Goal: Understand process/instructions: Learn how to perform a task or action

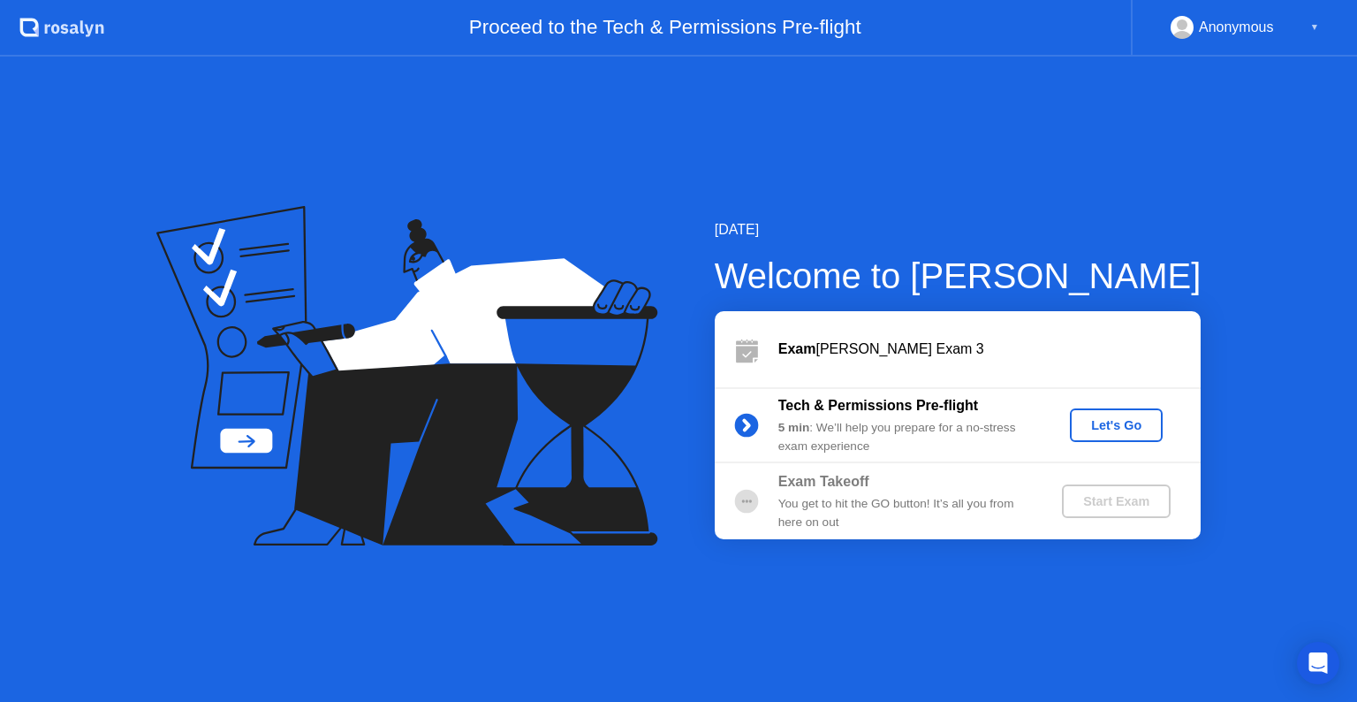
click at [1096, 431] on div "Let's Go" at bounding box center [1116, 425] width 79 height 14
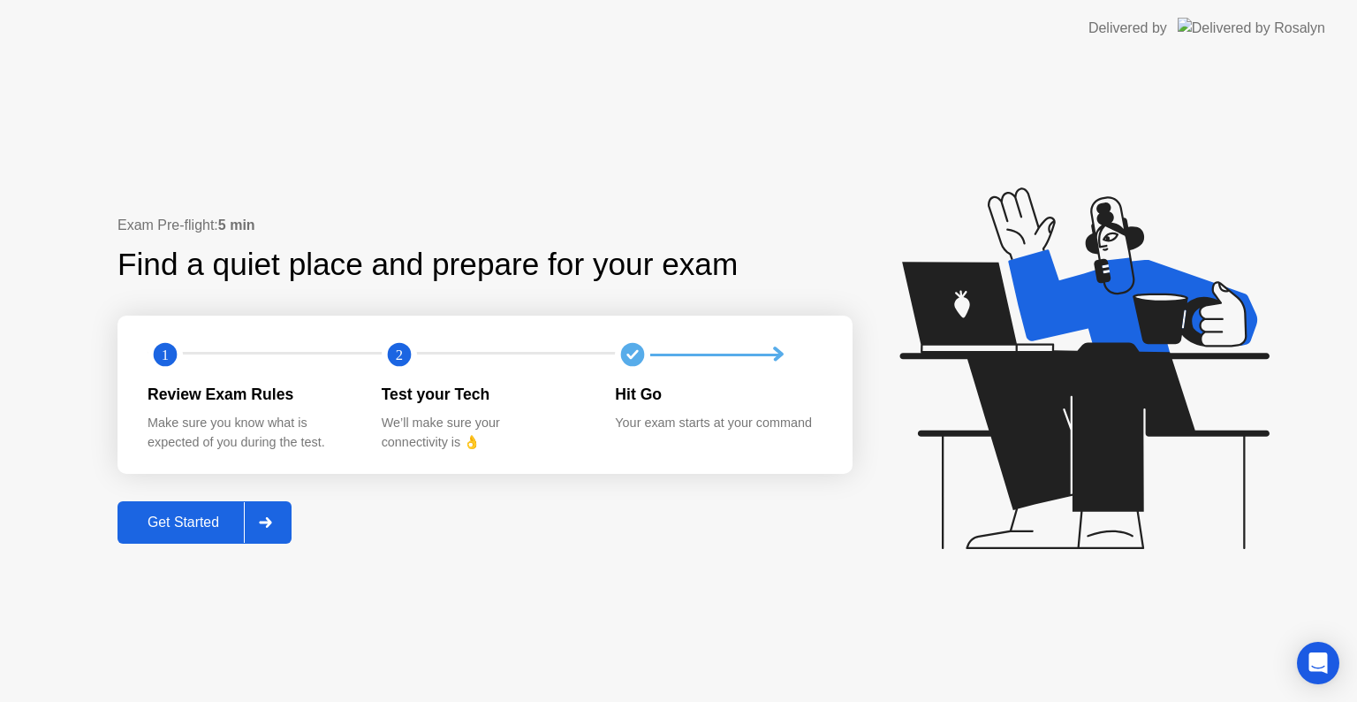
click at [224, 530] on div "Get Started" at bounding box center [183, 522] width 121 height 16
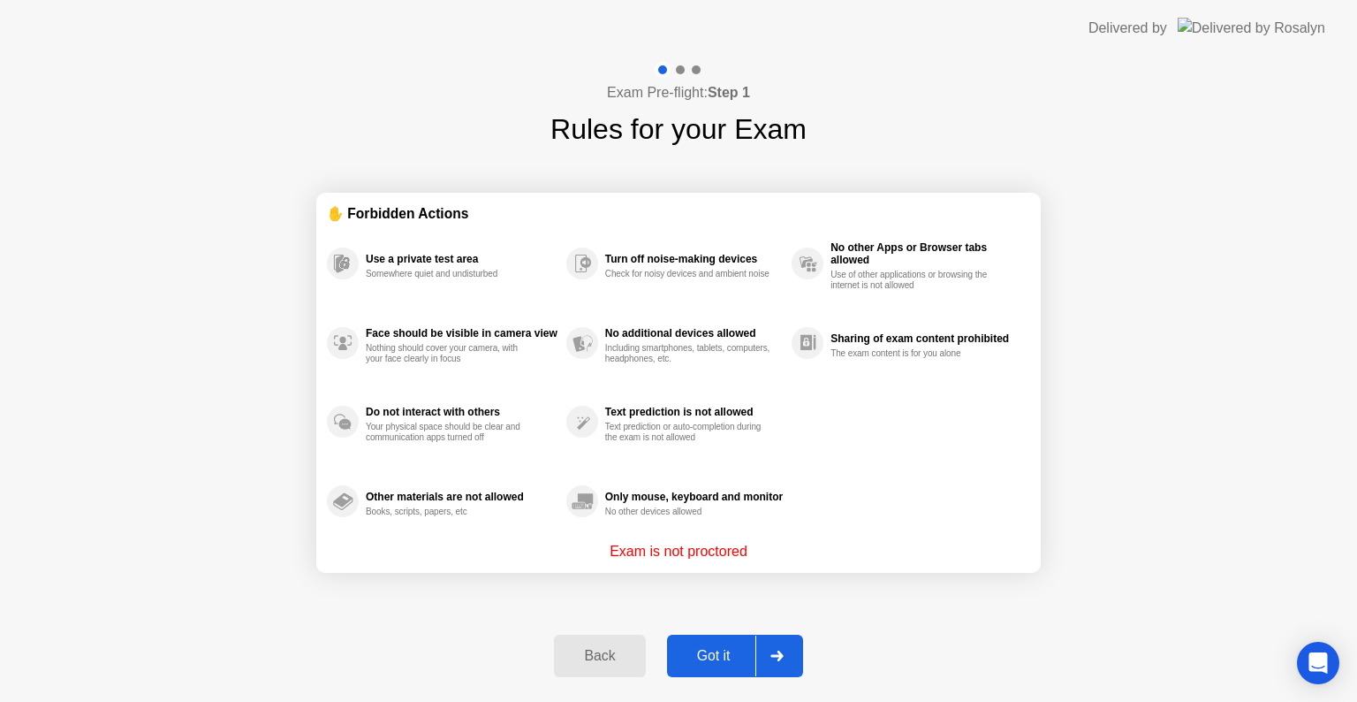
click at [710, 651] on div "Got it" at bounding box center [713, 656] width 83 height 16
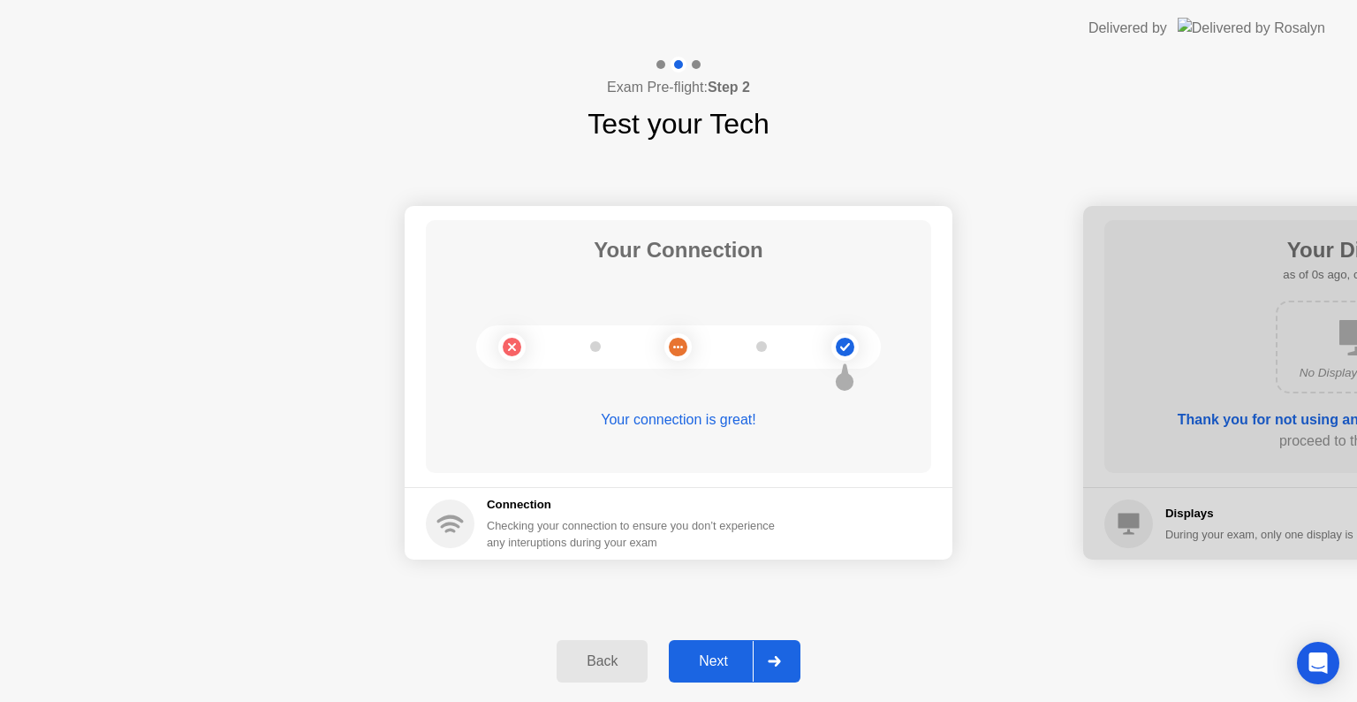
click at [732, 666] on div "Next" at bounding box center [713, 661] width 79 height 16
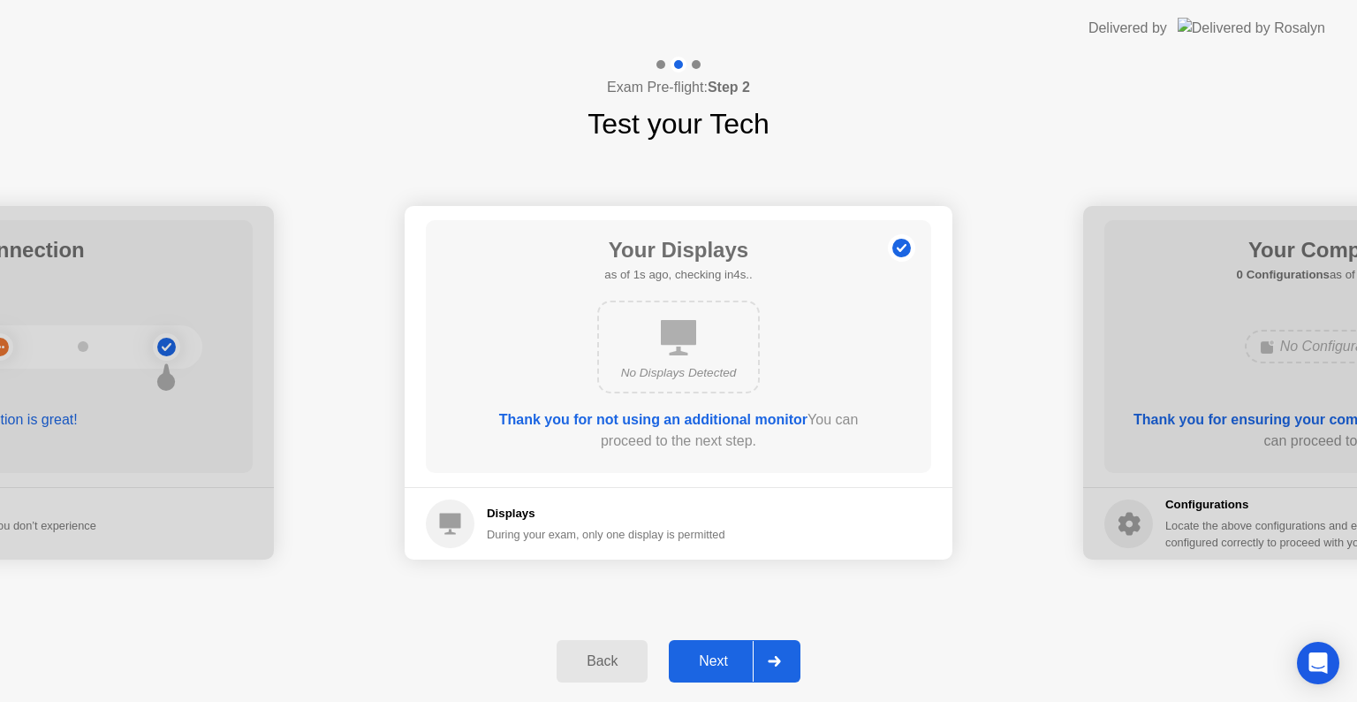
click at [728, 663] on div "Next" at bounding box center [713, 661] width 79 height 16
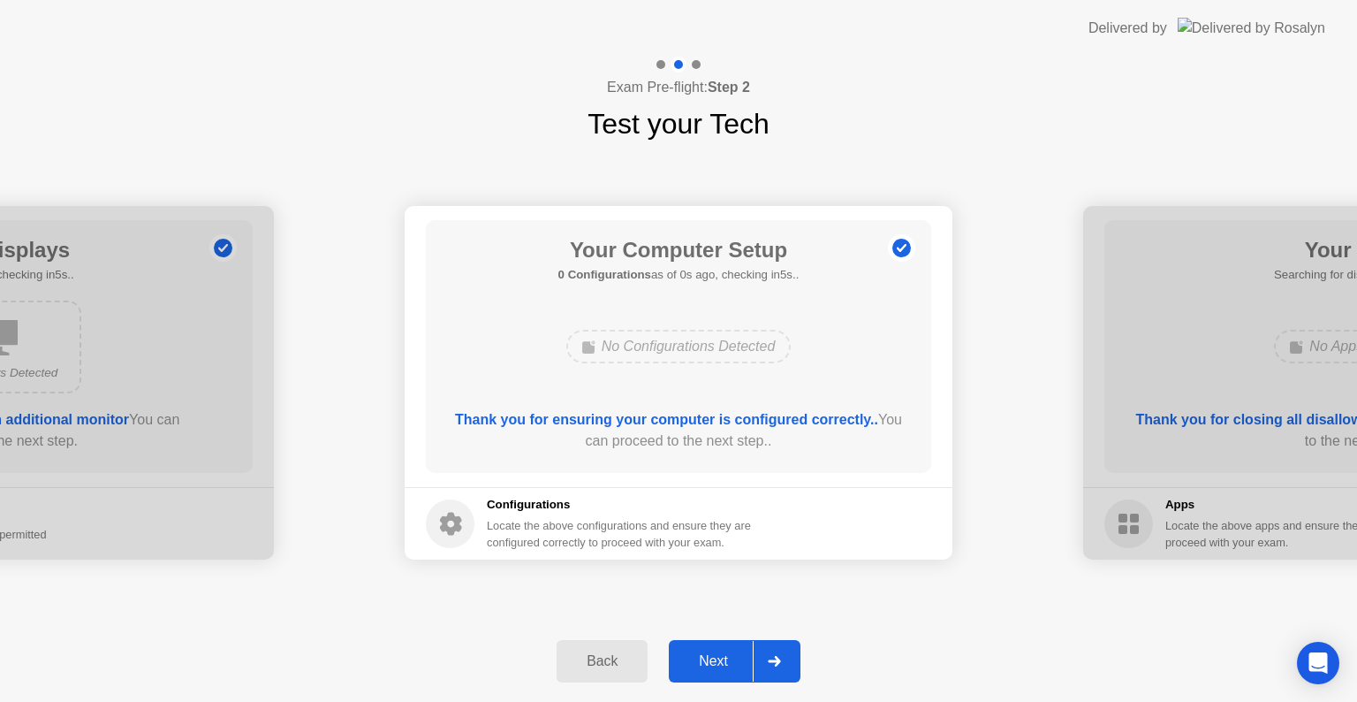
click at [711, 662] on div "Next" at bounding box center [713, 661] width 79 height 16
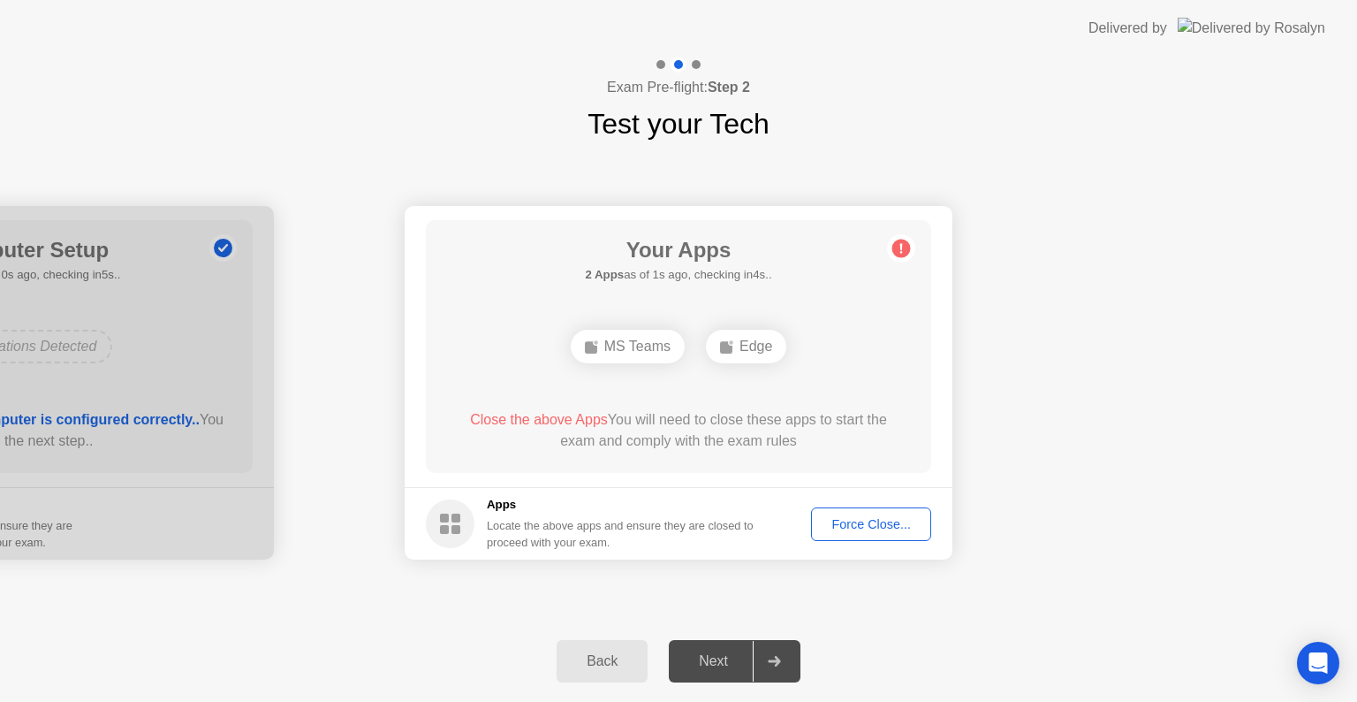
click at [735, 665] on div "Next" at bounding box center [713, 661] width 79 height 16
click at [757, 658] on div at bounding box center [774, 661] width 42 height 41
click at [844, 525] on div "Force Close..." at bounding box center [871, 524] width 108 height 14
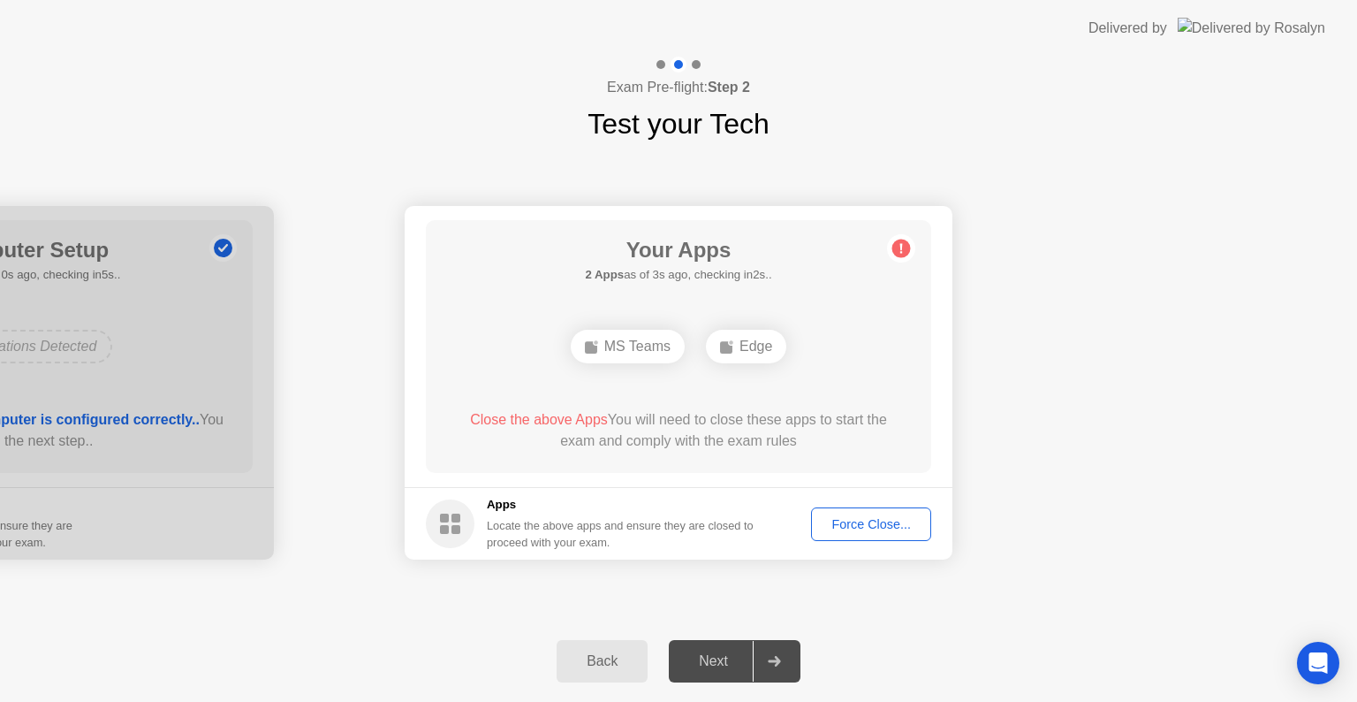
click at [604, 661] on div "Back" at bounding box center [602, 661] width 80 height 16
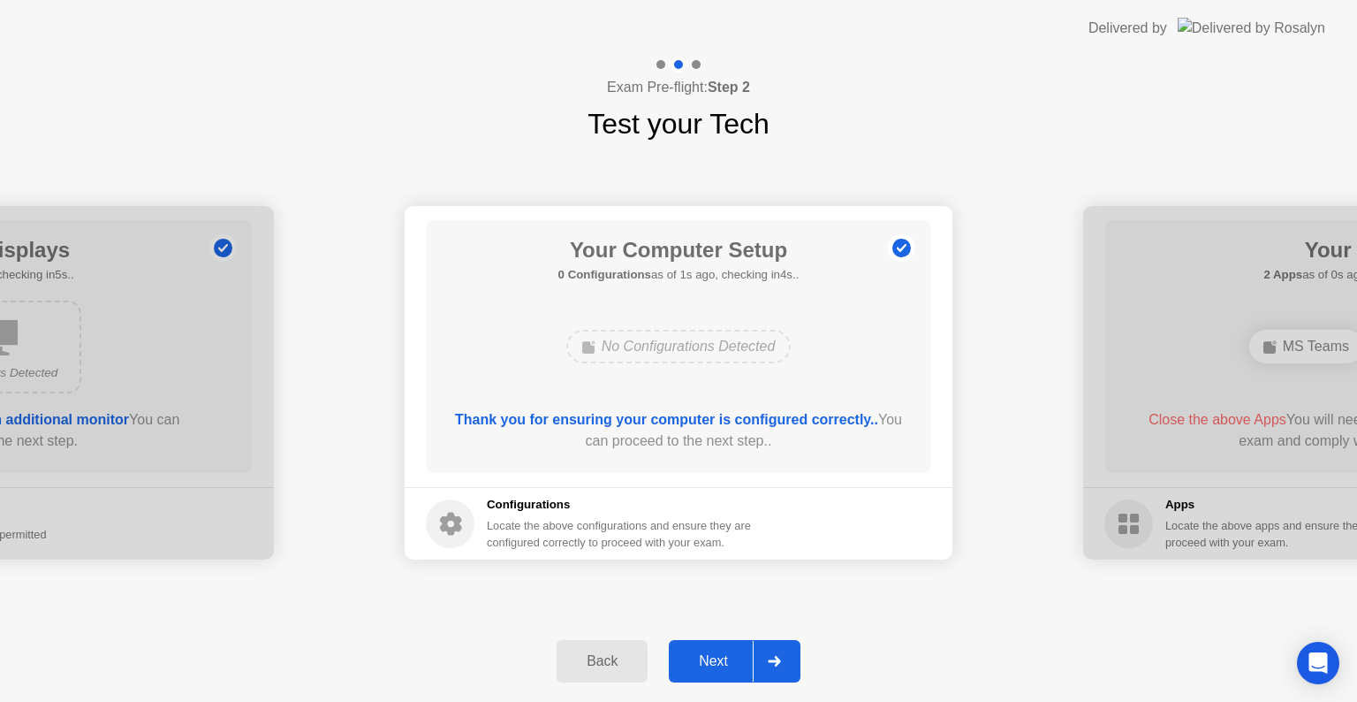
click at [604, 661] on div "Back" at bounding box center [602, 661] width 80 height 16
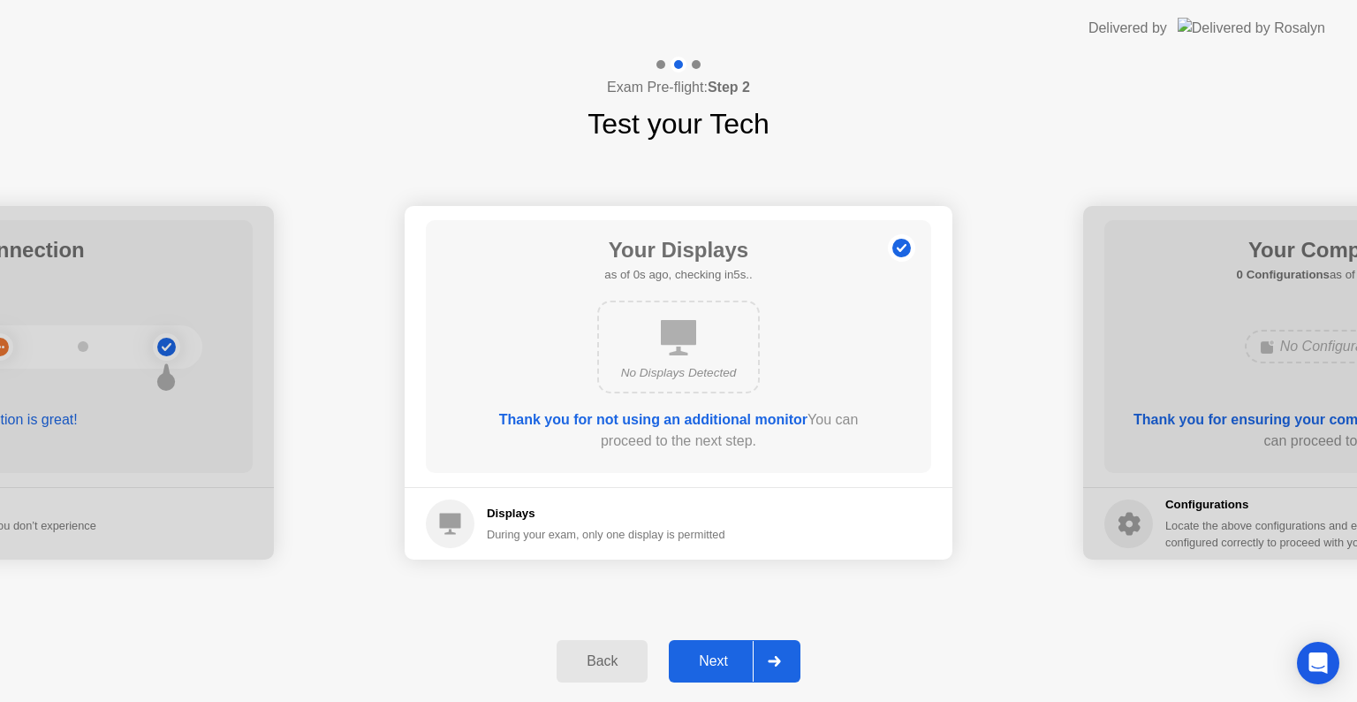
click at [604, 661] on div "Back" at bounding box center [602, 661] width 80 height 16
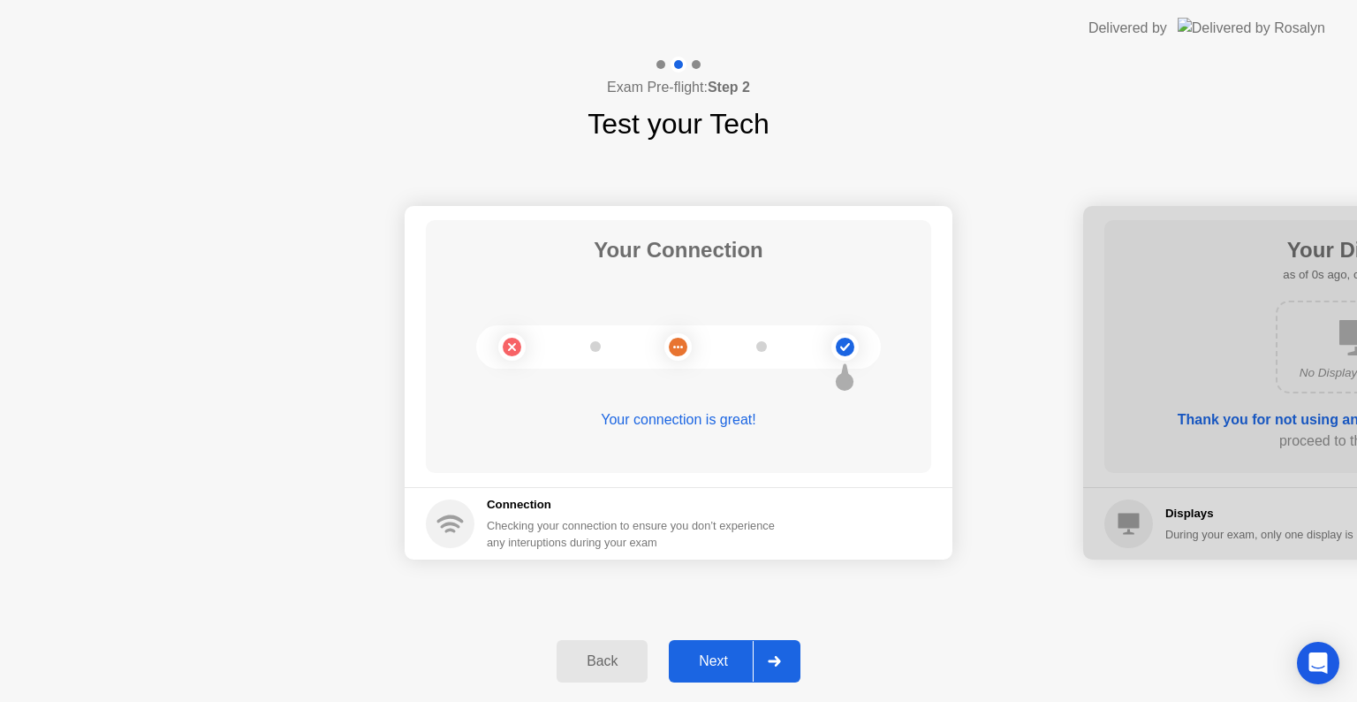
click at [604, 661] on div "Back" at bounding box center [602, 661] width 80 height 16
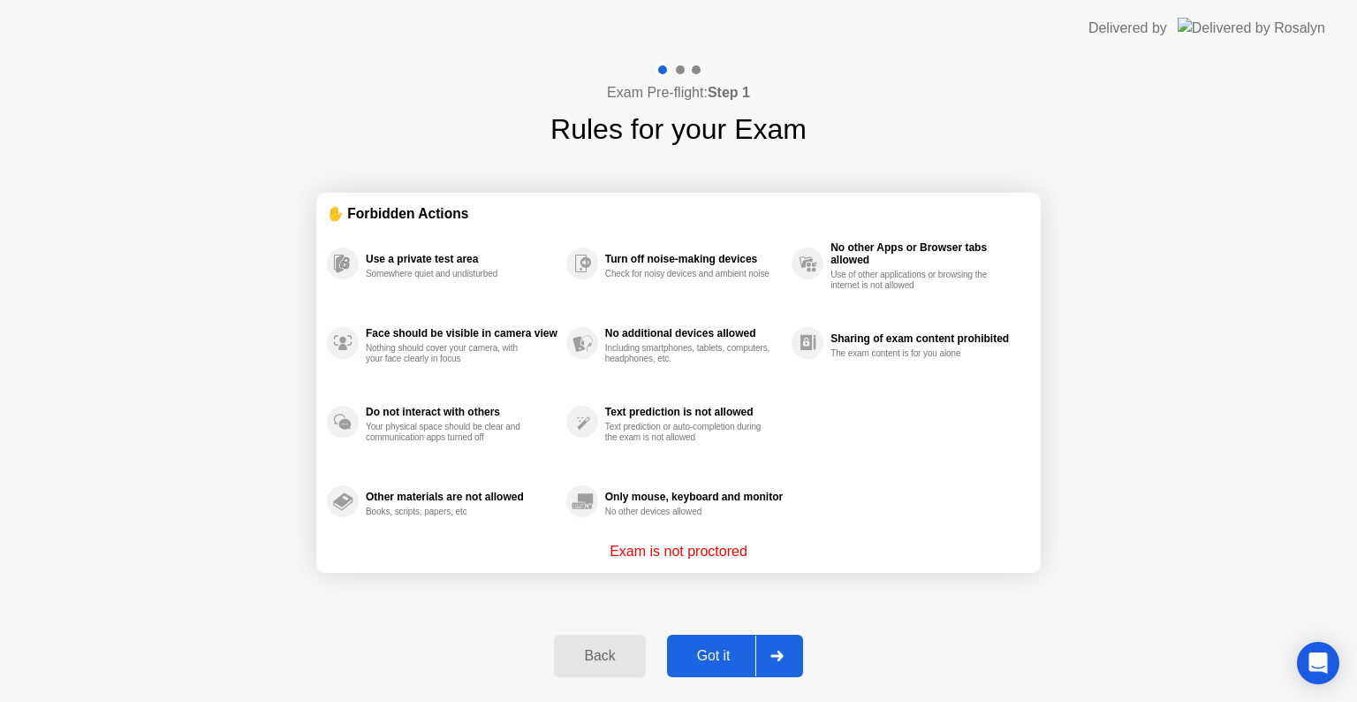
click at [604, 663] on div "Back" at bounding box center [599, 656] width 80 height 16
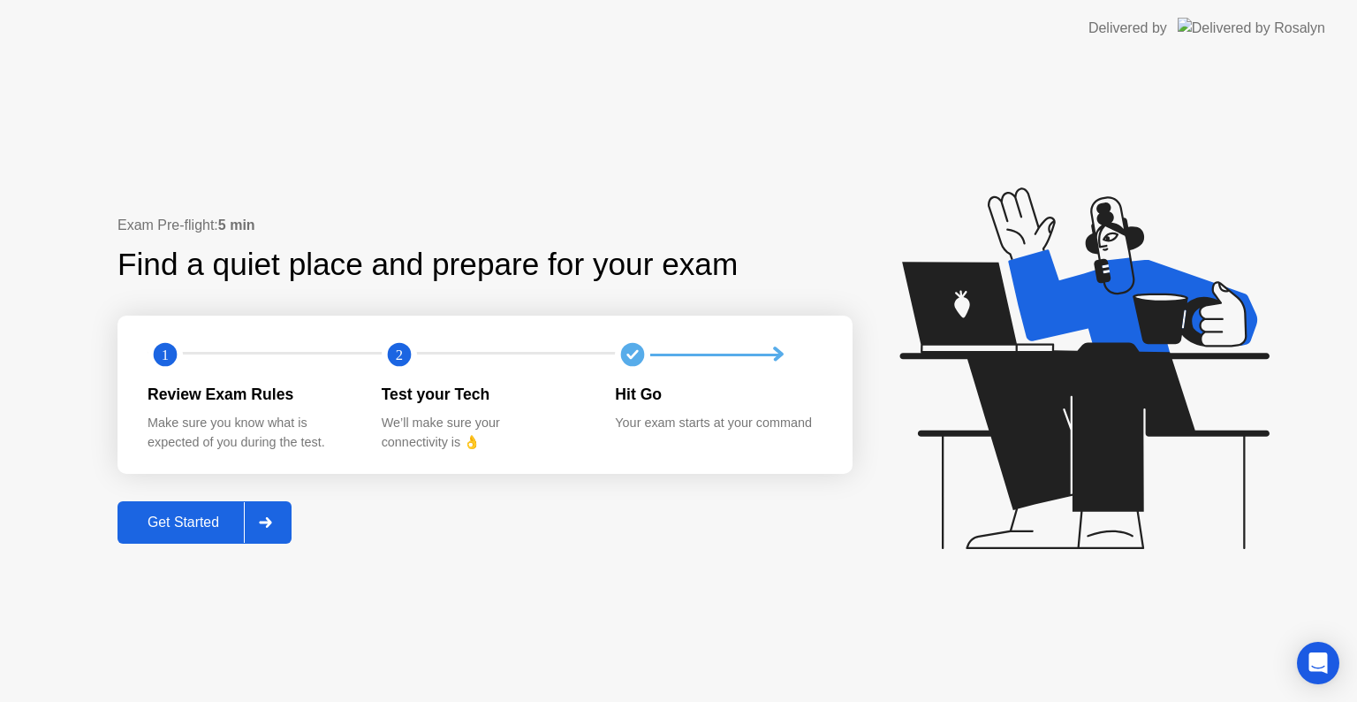
click at [263, 523] on icon at bounding box center [265, 522] width 13 height 11
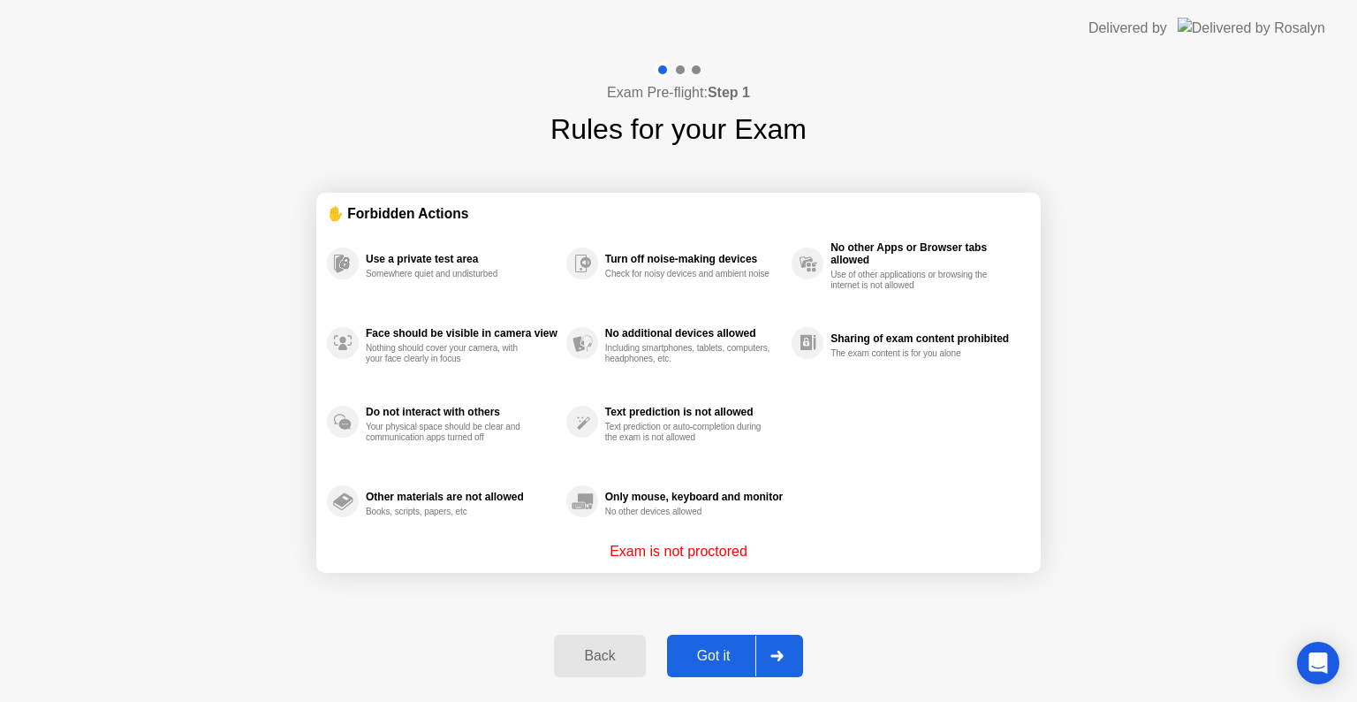
click at [713, 650] on div "Got it" at bounding box center [713, 656] width 83 height 16
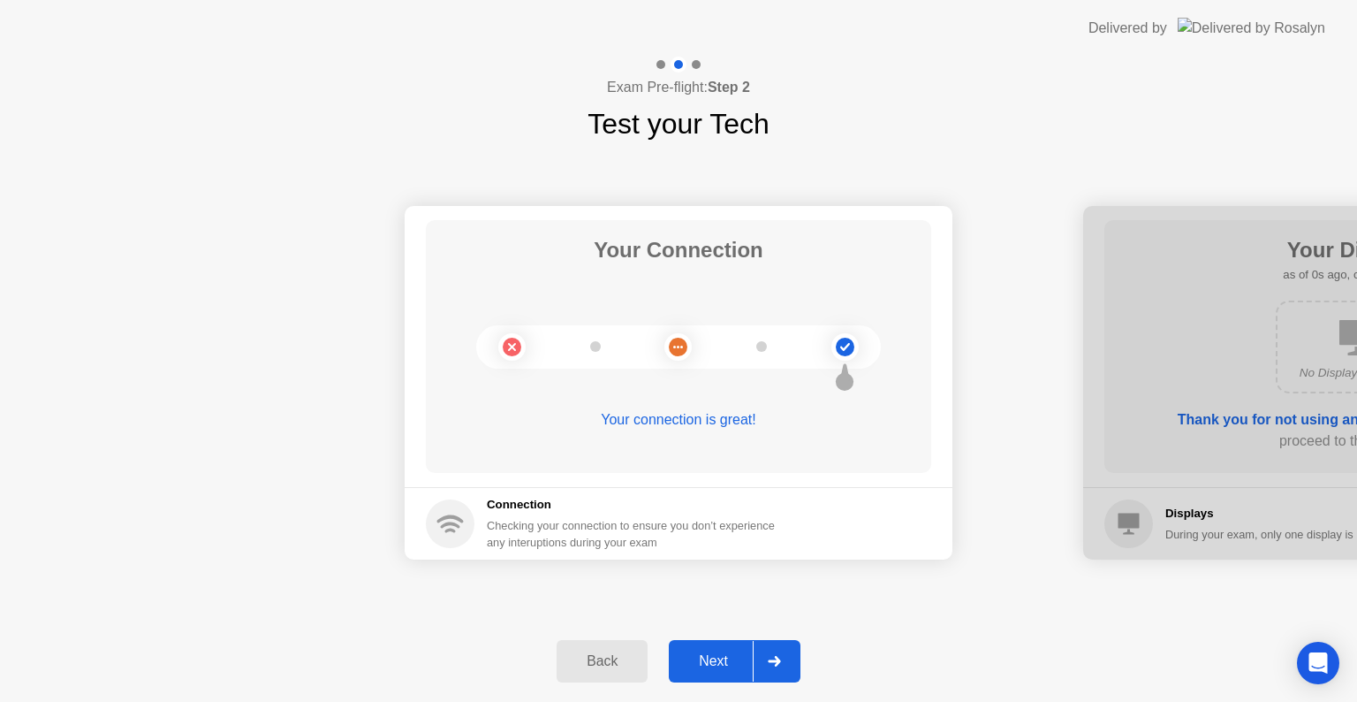
click at [724, 655] on div "Next" at bounding box center [713, 661] width 79 height 16
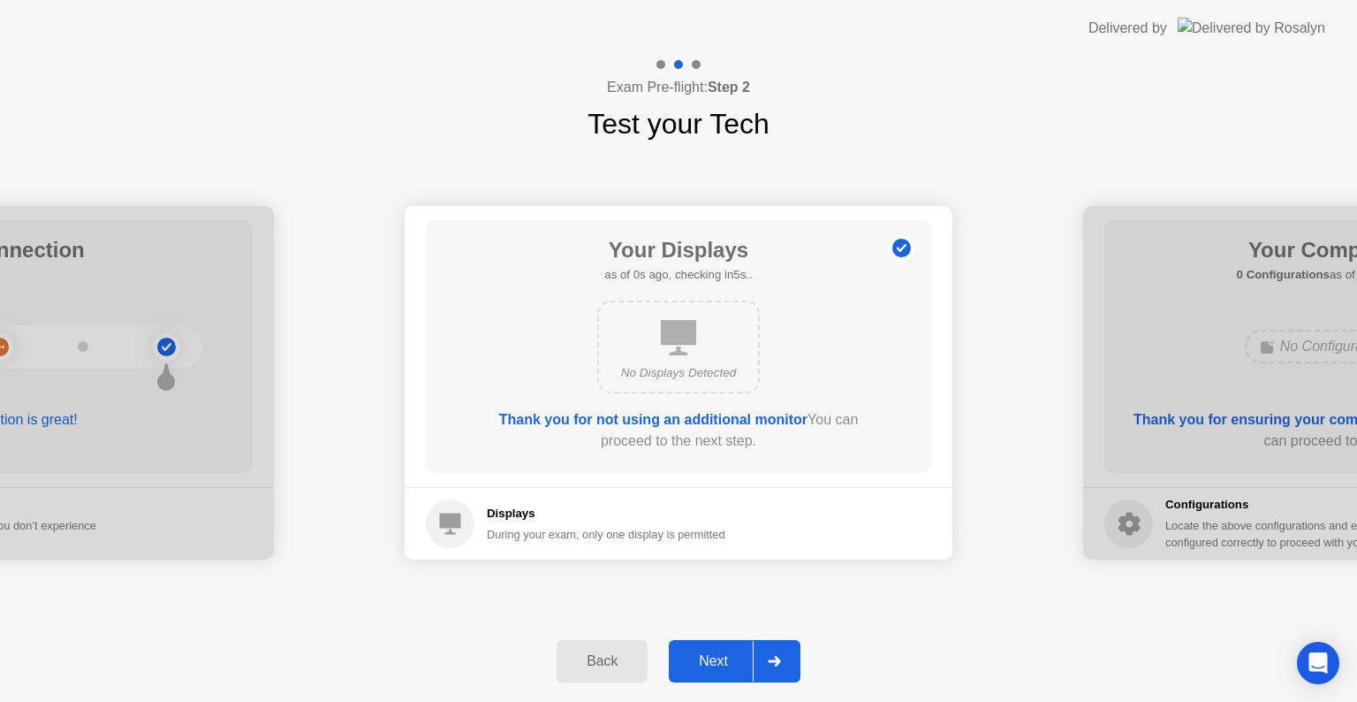
click at [724, 655] on div "Next" at bounding box center [713, 661] width 79 height 16
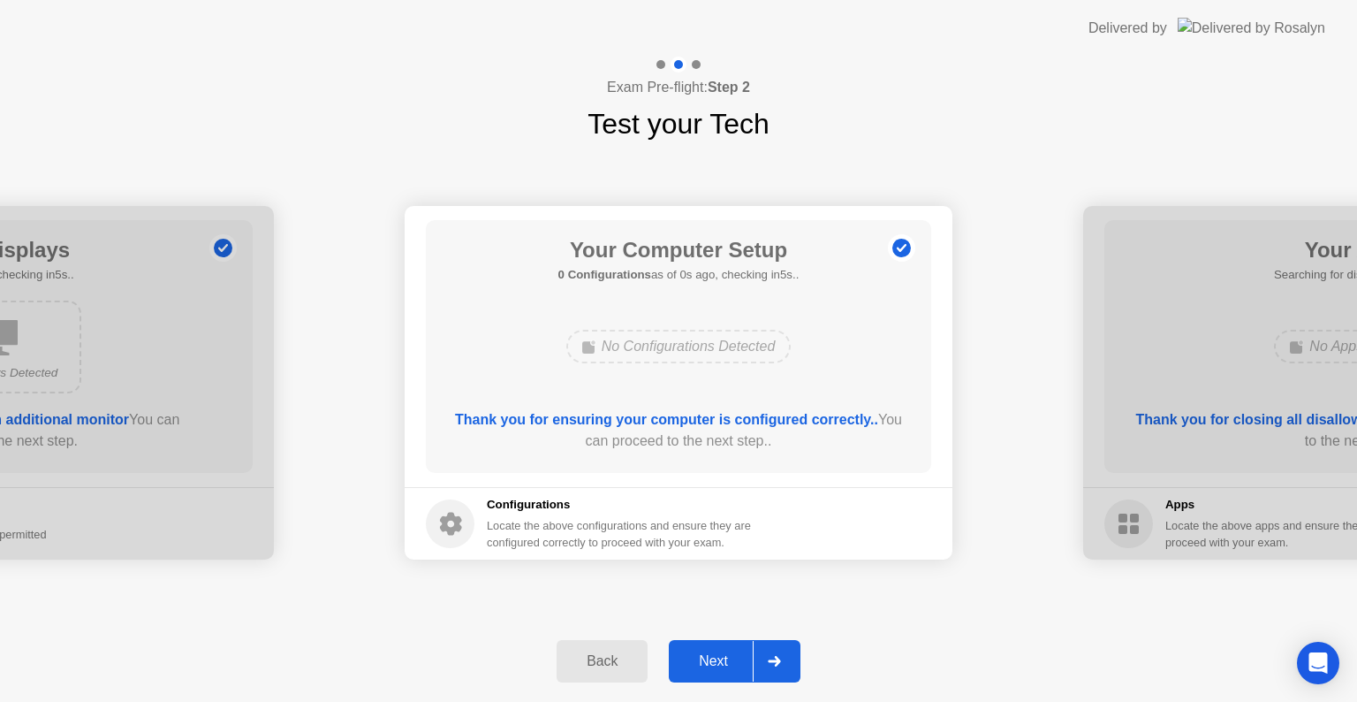
click at [724, 655] on div "Next" at bounding box center [713, 661] width 79 height 16
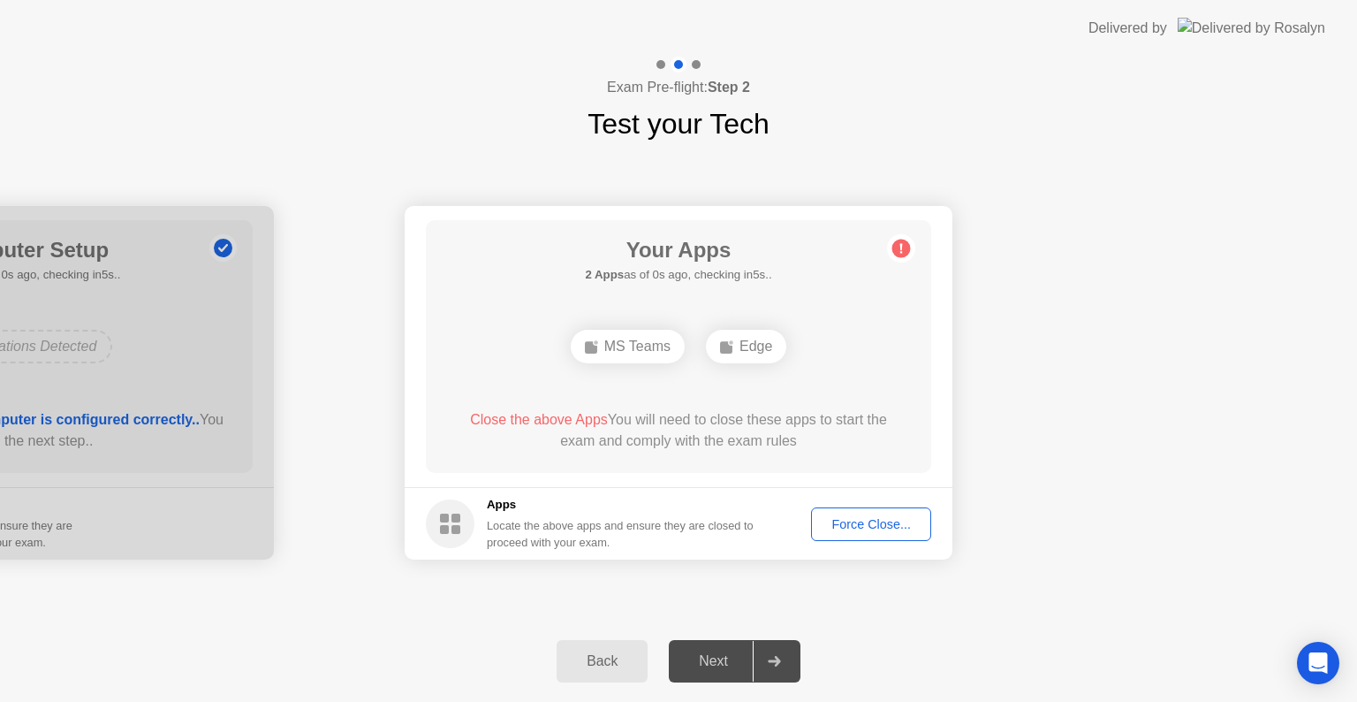
click at [735, 660] on div "Next" at bounding box center [713, 661] width 79 height 16
